Goal: Book appointment/travel/reservation

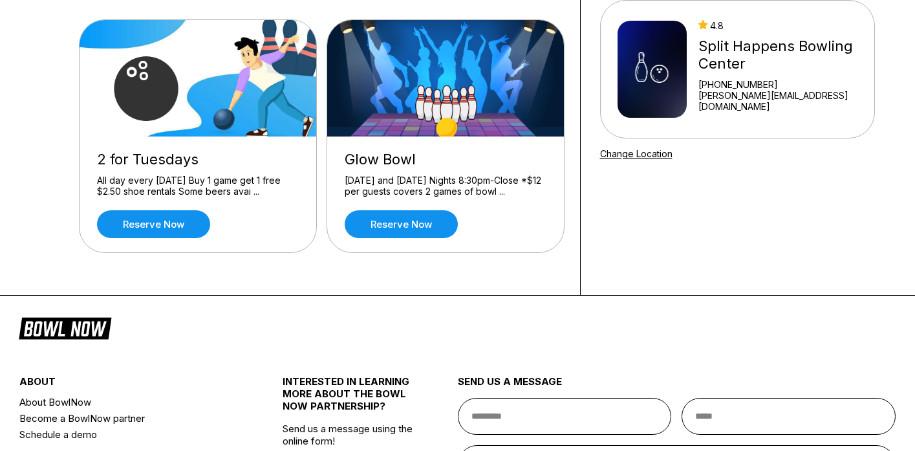
scroll to position [122, 0]
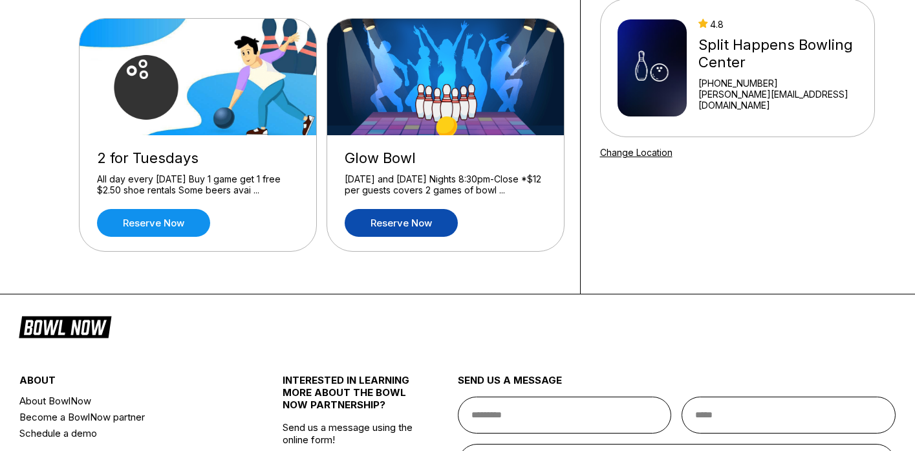
click at [409, 223] on link "Reserve now" at bounding box center [401, 223] width 113 height 28
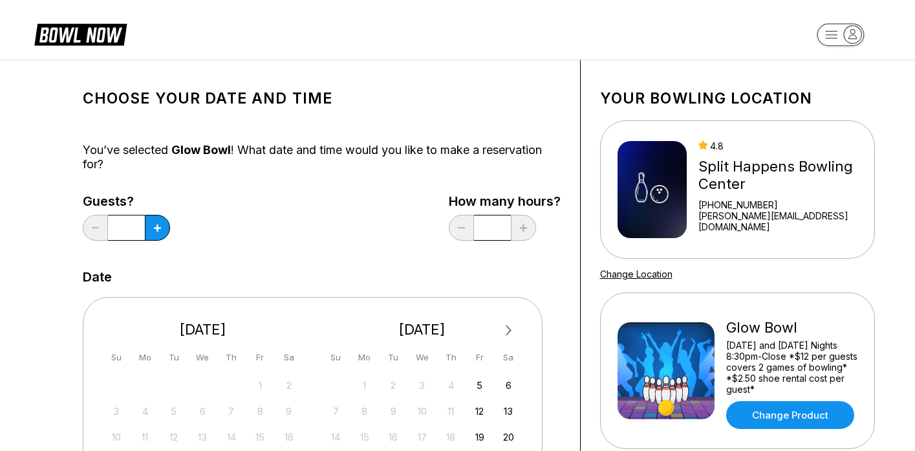
scroll to position [17, 0]
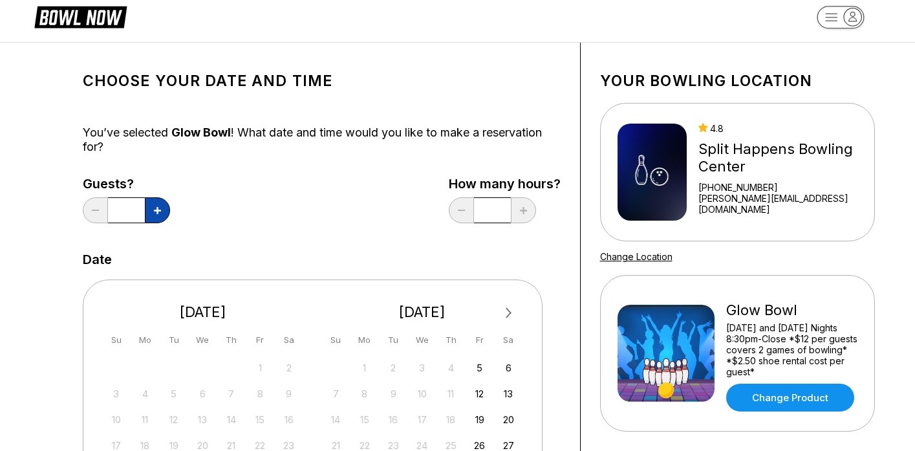
click at [151, 212] on button at bounding box center [157, 210] width 25 height 26
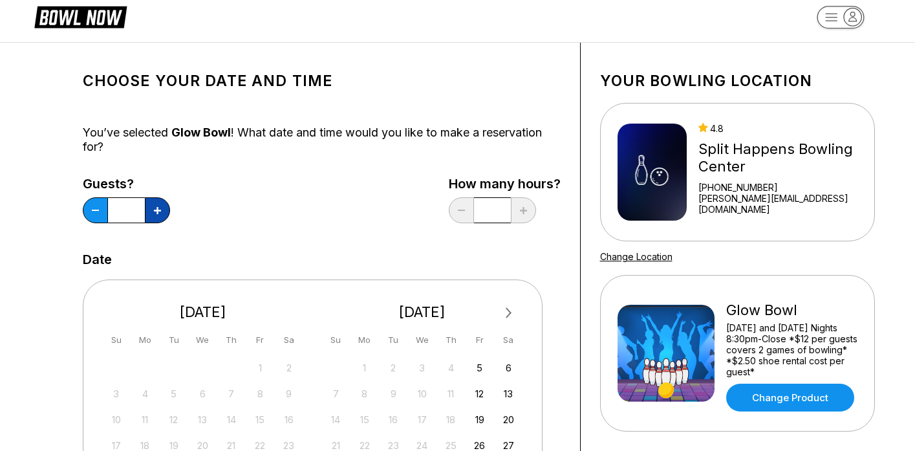
click at [151, 212] on button at bounding box center [157, 210] width 25 height 26
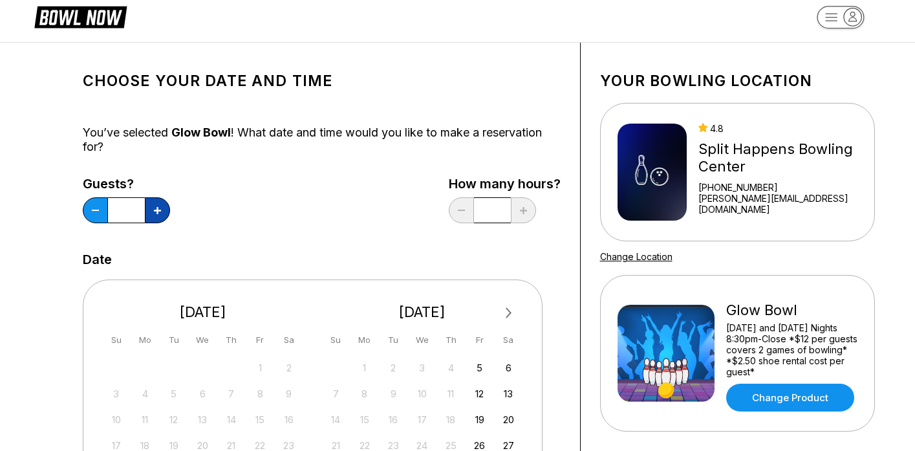
click at [151, 212] on button at bounding box center [157, 210] width 25 height 26
type input "**"
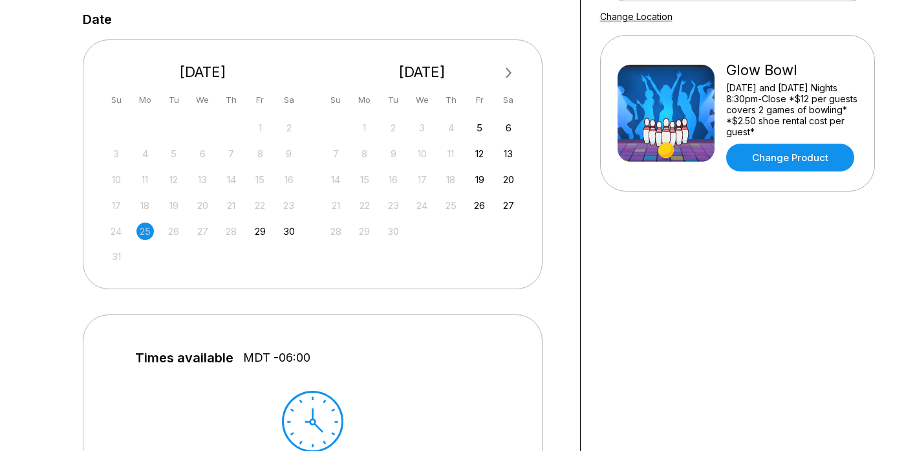
scroll to position [256, 0]
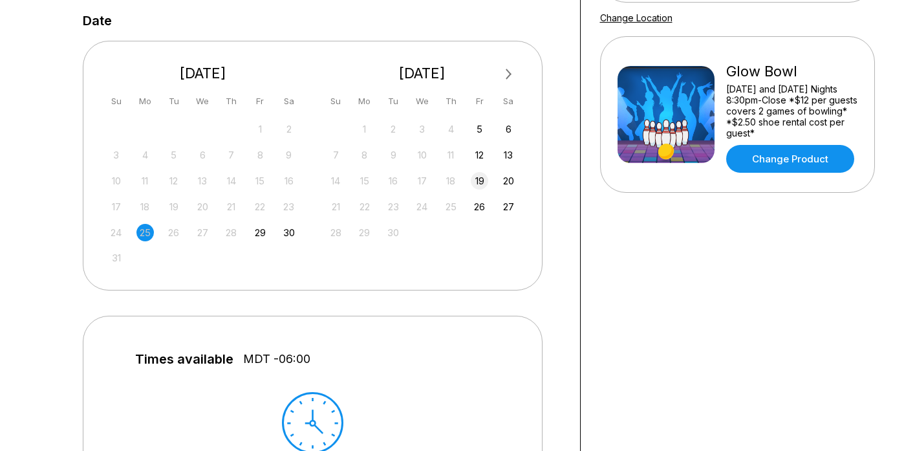
click at [474, 178] on div "19" at bounding box center [479, 180] width 17 height 17
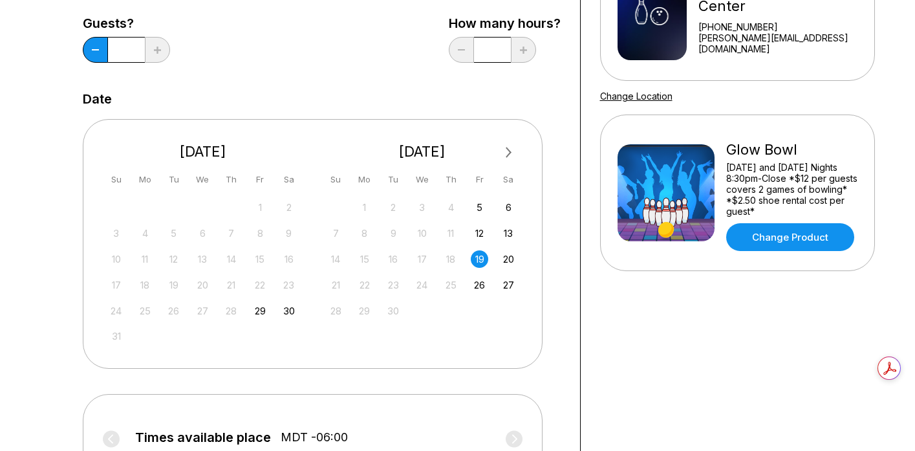
scroll to position [0, 0]
